Goal: Task Accomplishment & Management: Manage account settings

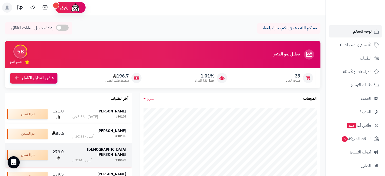
scroll to position [51, 0]
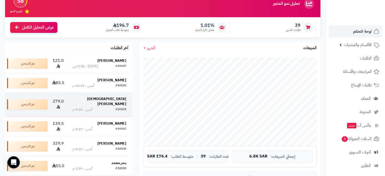
click at [118, 101] on strong "Juman Kh" at bounding box center [106, 101] width 39 height 10
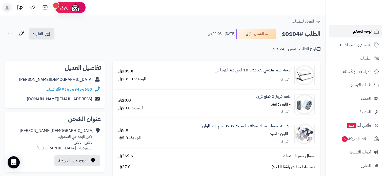
click at [354, 32] on span "لوحة التحكم" at bounding box center [362, 31] width 18 height 7
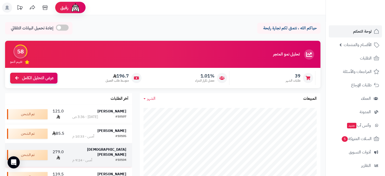
click at [120, 149] on strong "[DEMOGRAPHIC_DATA][PERSON_NAME]" at bounding box center [106, 152] width 39 height 10
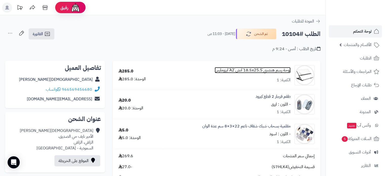
click at [253, 71] on link "لوحة رسم هندسي 18.5x25.5 انش A2 ايزومارس" at bounding box center [253, 70] width 76 height 6
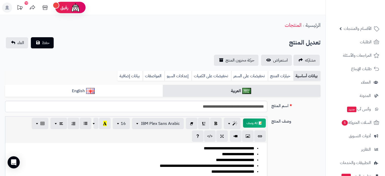
scroll to position [25, 0]
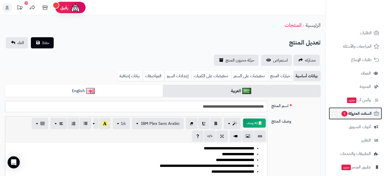
click at [358, 111] on span "السلات المتروكة 5" at bounding box center [356, 113] width 31 height 7
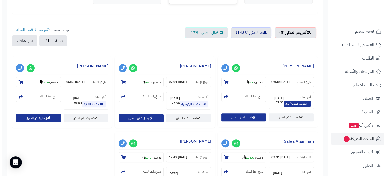
scroll to position [177, 0]
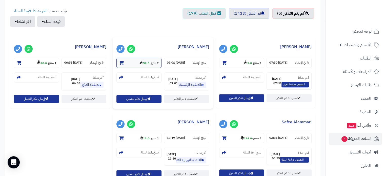
click at [145, 62] on strong "59.0" at bounding box center [144, 63] width 10 height 5
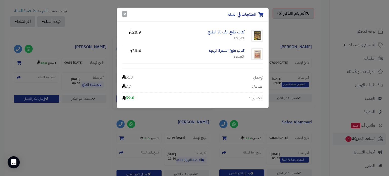
click at [125, 14] on button "×" at bounding box center [124, 14] width 5 height 6
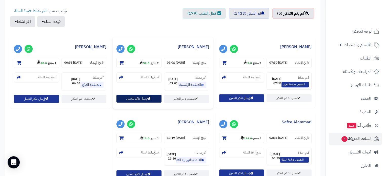
click at [149, 95] on button "إرسال تذكير للعميل" at bounding box center [138, 99] width 45 height 8
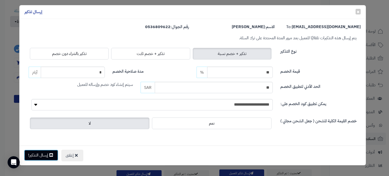
click at [47, 153] on button "إرسال التذكير!" at bounding box center [41, 155] width 34 height 11
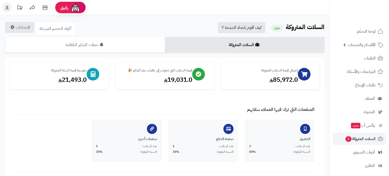
scroll to position [177, 0]
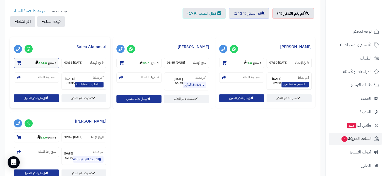
click at [36, 61] on icon at bounding box center [37, 62] width 4 height 4
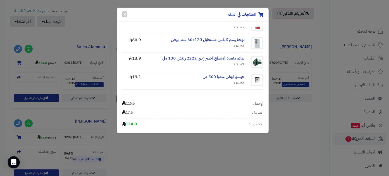
scroll to position [30, 0]
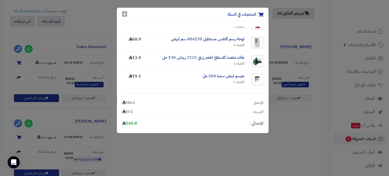
click at [126, 11] on button "×" at bounding box center [124, 14] width 5 height 6
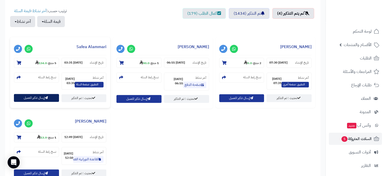
click at [40, 96] on button "إرسال تذكير للعميل" at bounding box center [36, 98] width 45 height 8
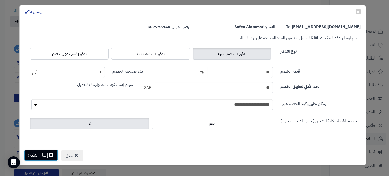
click at [45, 153] on button "إرسال التذكير!" at bounding box center [41, 155] width 34 height 11
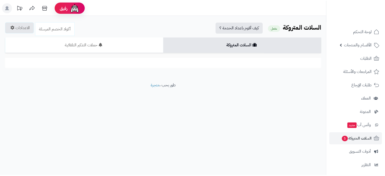
scroll to position [164, 0]
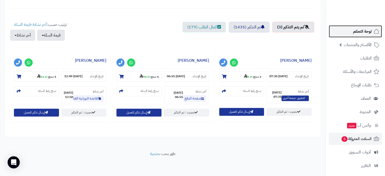
click at [354, 34] on span "لوحة التحكم" at bounding box center [362, 31] width 18 height 7
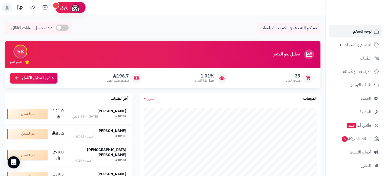
click at [119, 114] on div "#10107" at bounding box center [120, 116] width 11 height 5
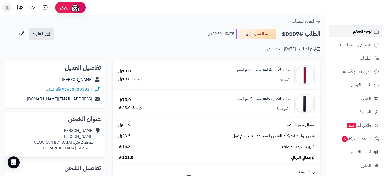
click at [357, 32] on span "لوحة التحكم" at bounding box center [362, 31] width 18 height 7
